Goal: Information Seeking & Learning: Compare options

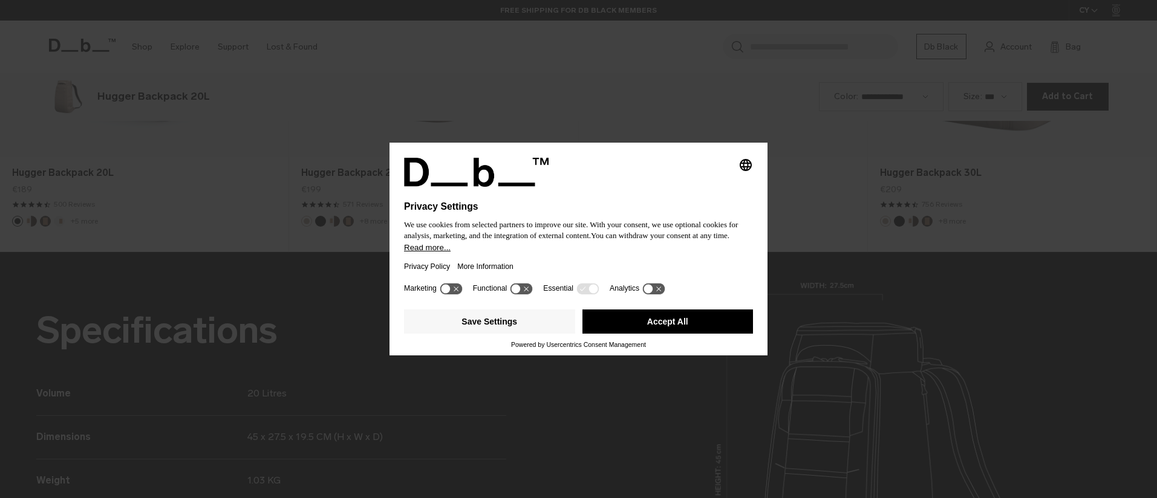
scroll to position [1495, 0]
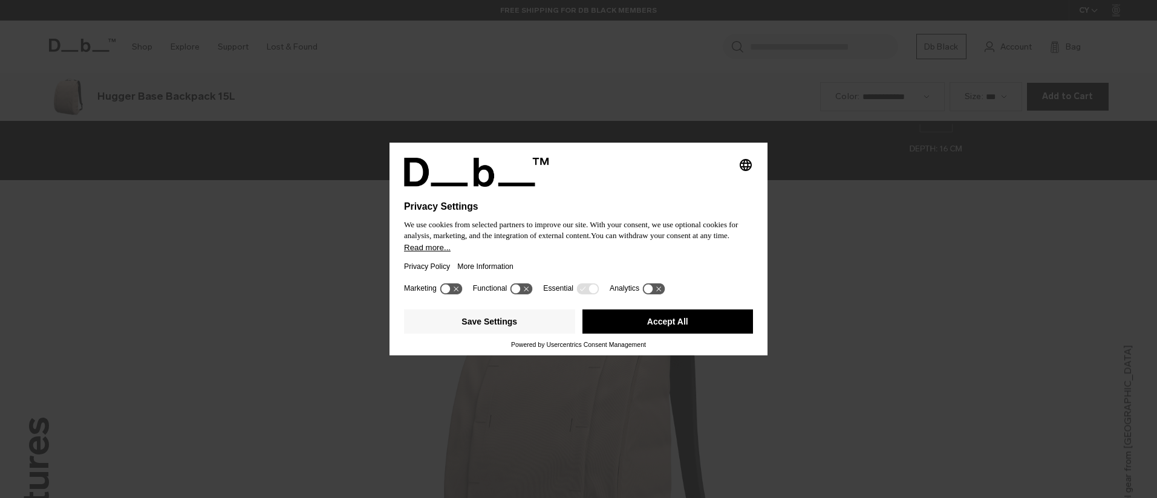
scroll to position [1495, 0]
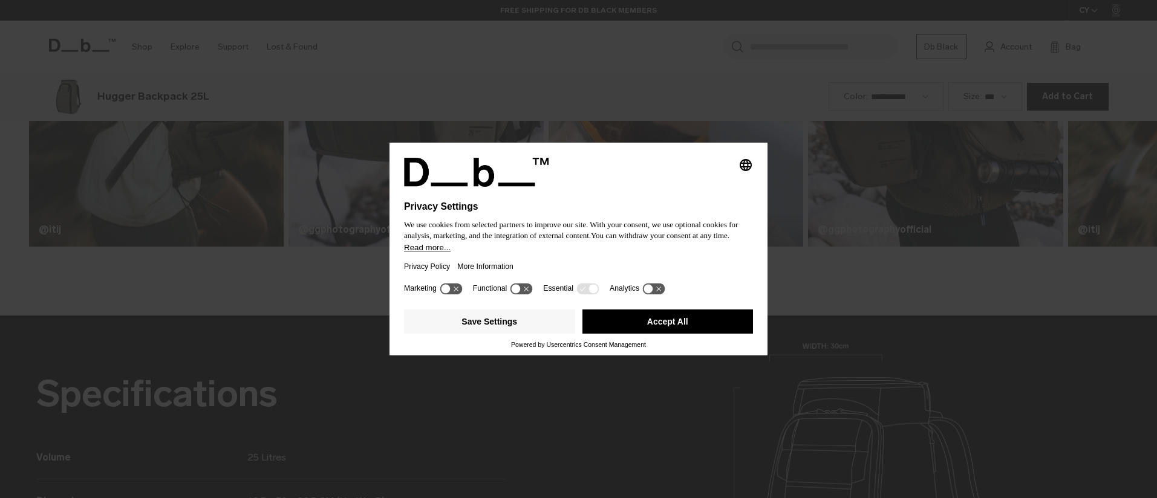
scroll to position [1495, 0]
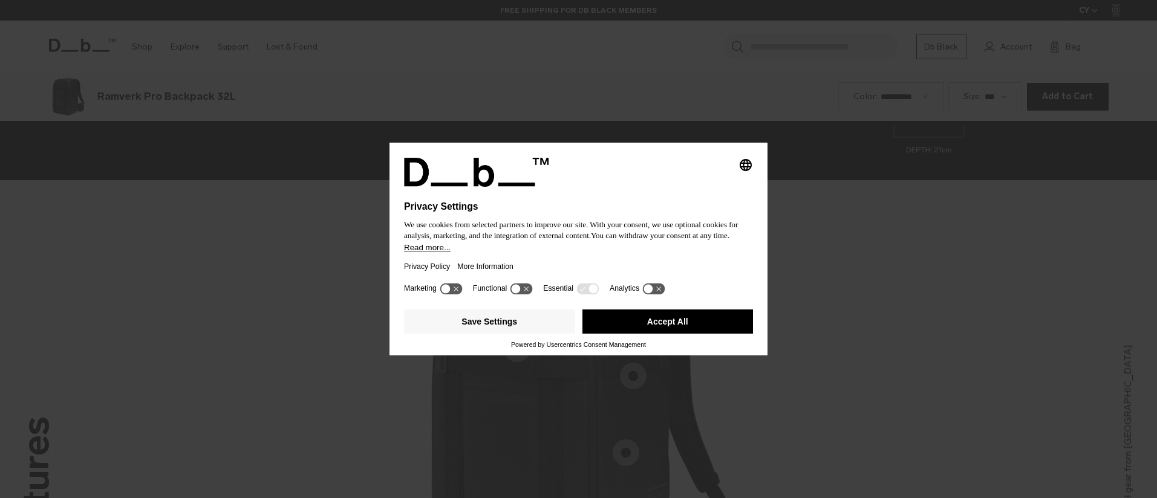
scroll to position [1495, 0]
